Goal: Task Accomplishment & Management: Manage account settings

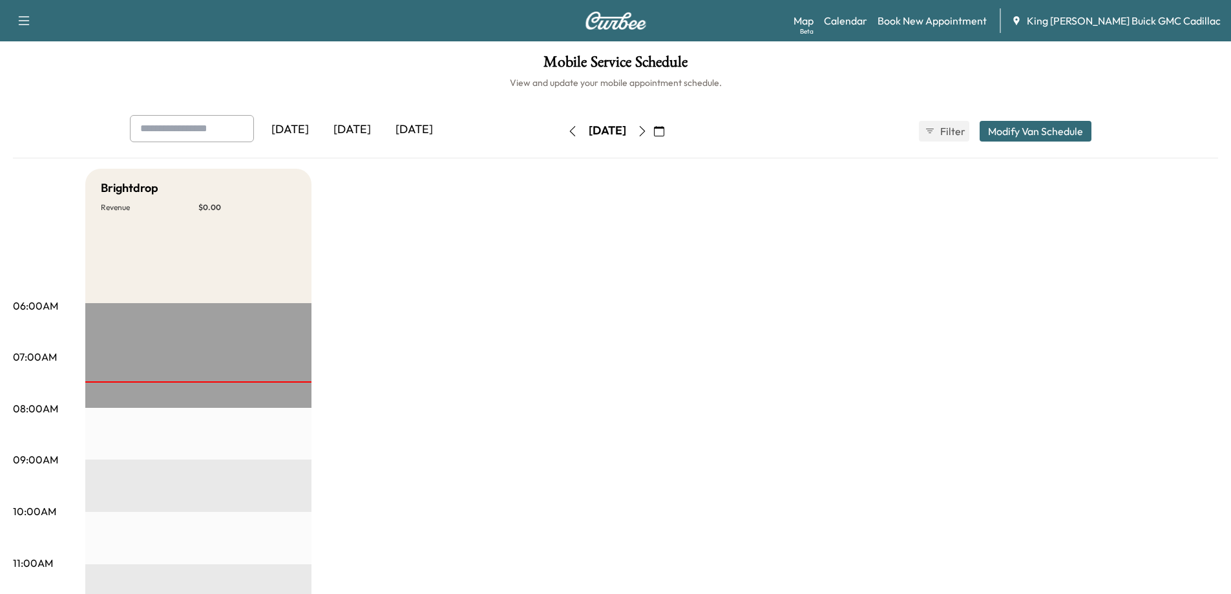
click at [568, 126] on icon "button" at bounding box center [573, 131] width 10 height 10
click at [648, 129] on icon "button" at bounding box center [642, 131] width 10 height 10
click at [653, 125] on button "button" at bounding box center [642, 131] width 22 height 21
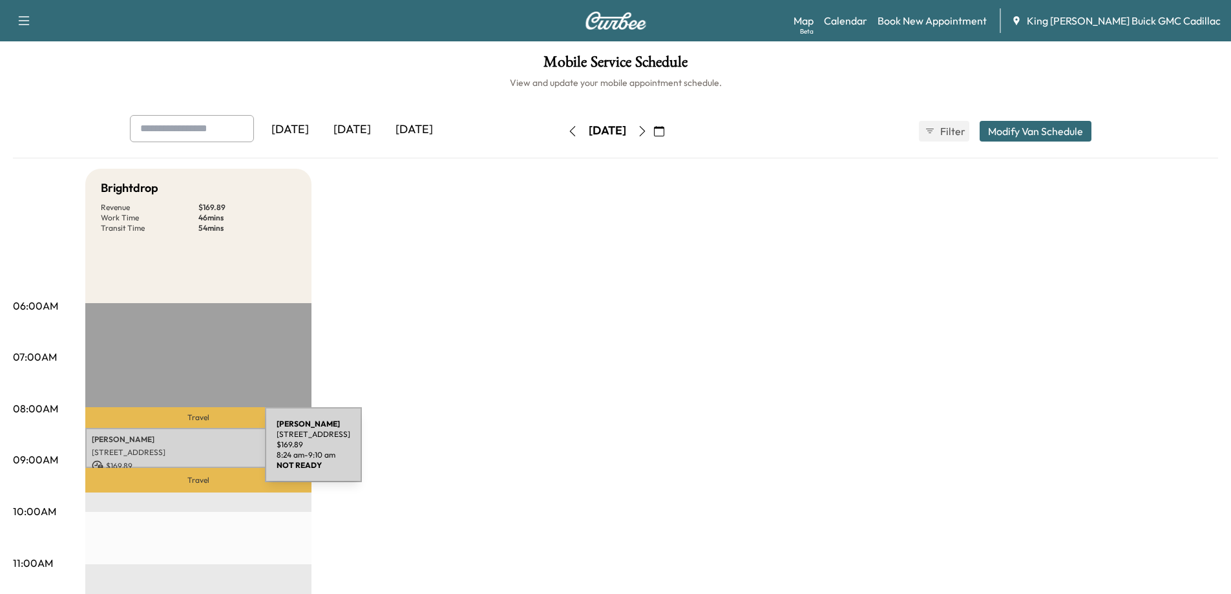
click at [168, 452] on p "[STREET_ADDRESS]" at bounding box center [198, 452] width 213 height 10
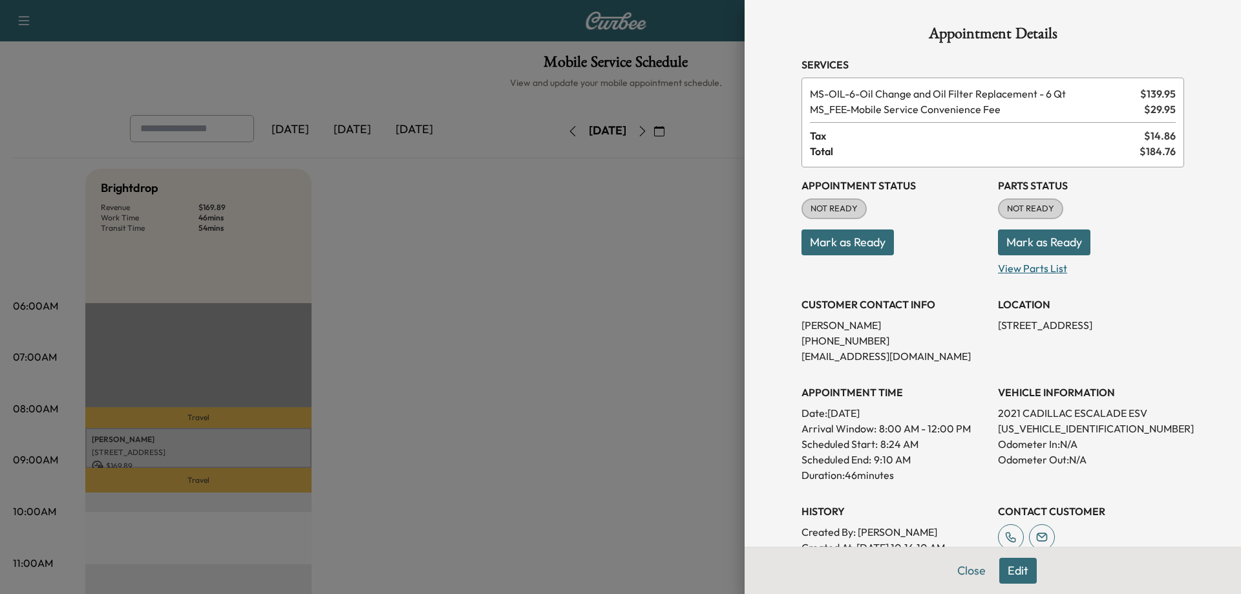
click at [1012, 268] on p "View Parts List" at bounding box center [1091, 265] width 186 height 21
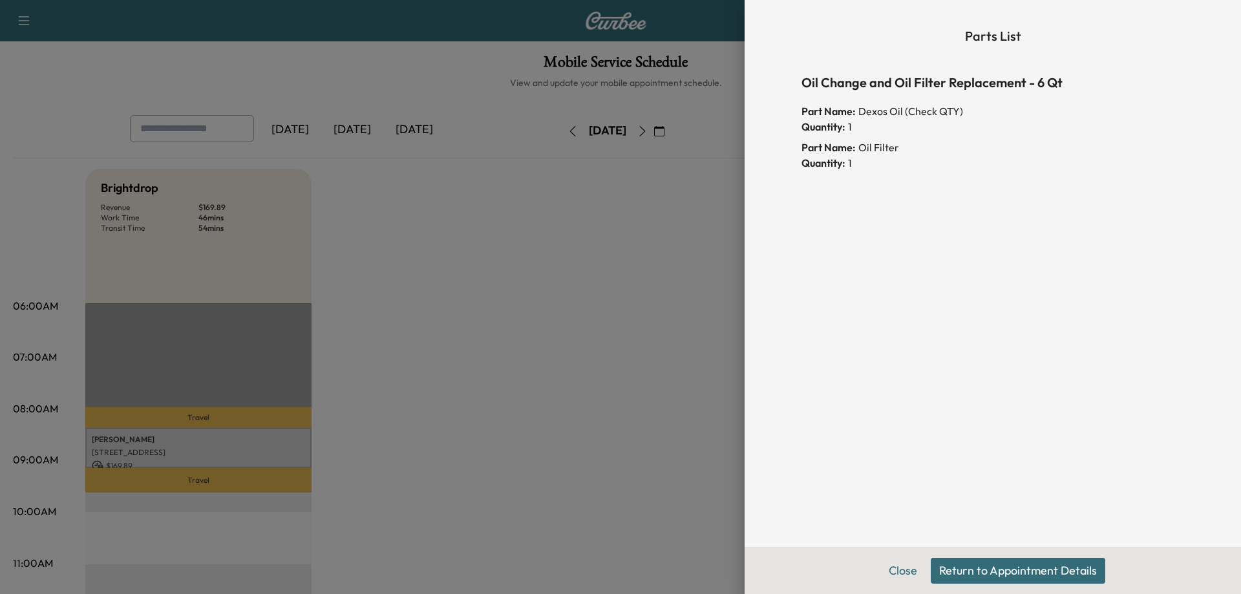
click at [957, 569] on button "Return to Appointment Details" at bounding box center [1018, 571] width 175 height 26
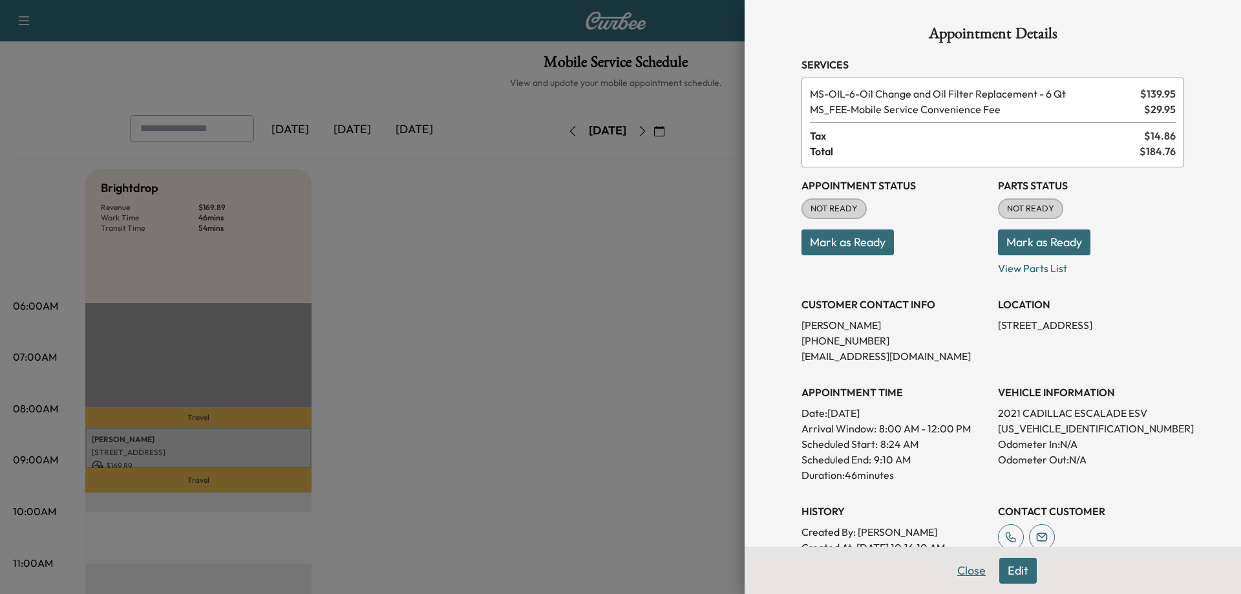
click at [951, 568] on button "Close" at bounding box center [971, 571] width 45 height 26
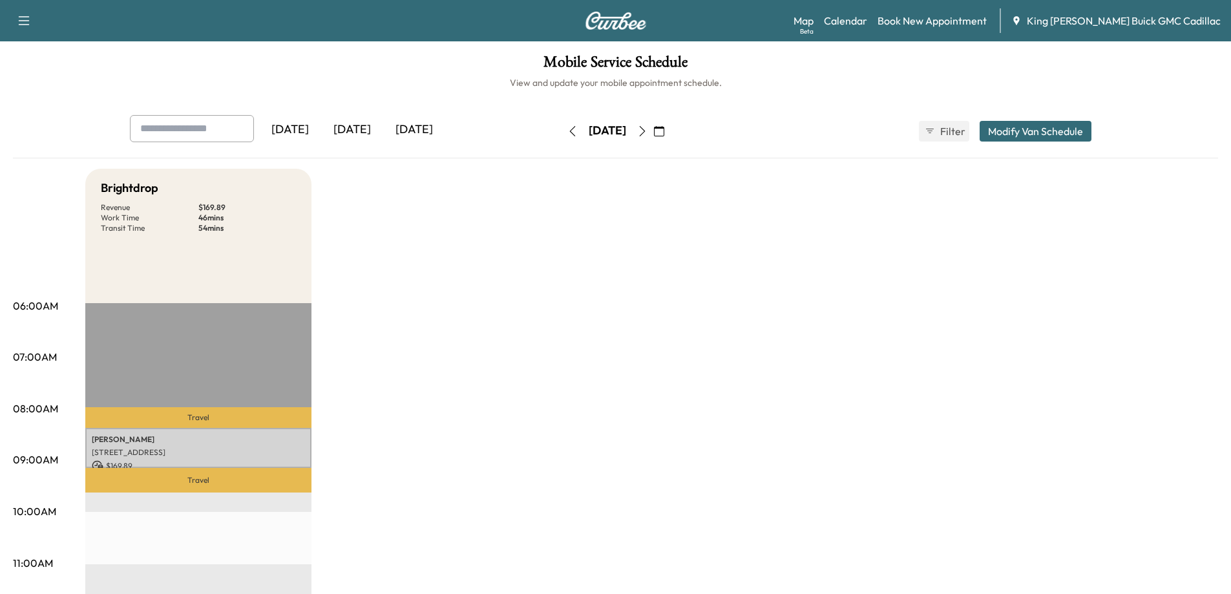
click at [562, 125] on button "button" at bounding box center [573, 131] width 22 height 21
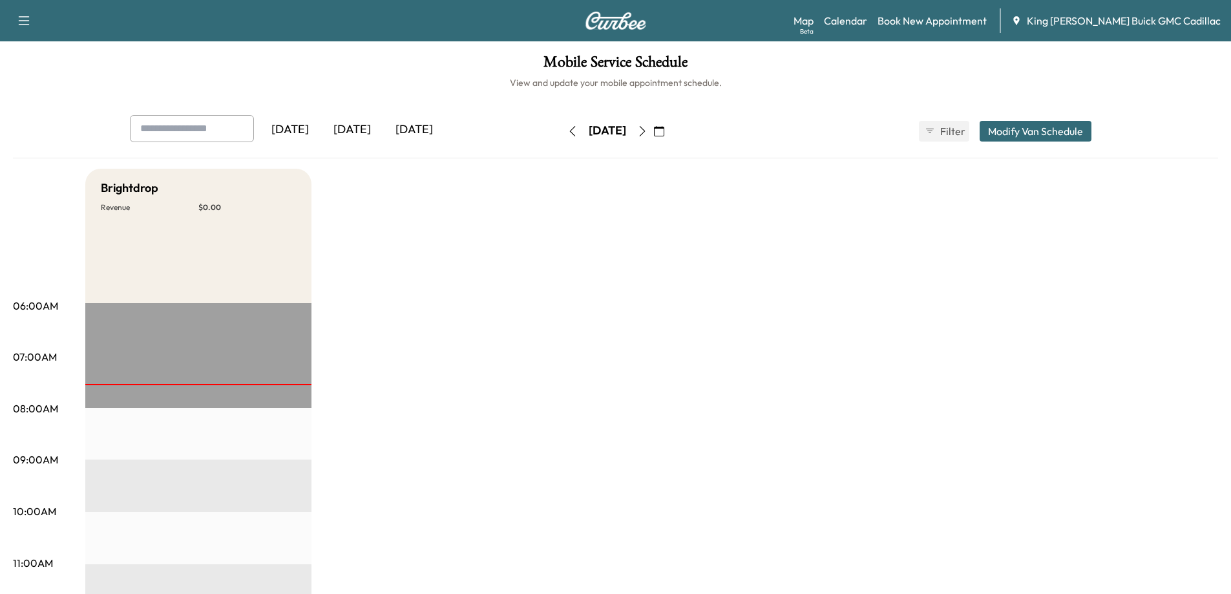
click at [568, 128] on icon "button" at bounding box center [573, 131] width 10 height 10
click at [648, 131] on icon "button" at bounding box center [642, 131] width 10 height 10
